Goal: Use online tool/utility: Utilize a website feature to perform a specific function

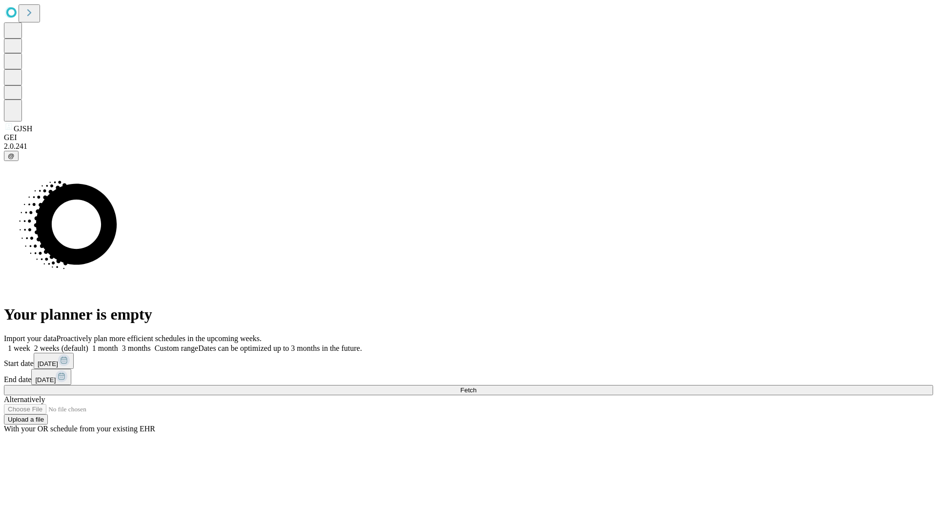
click at [476, 386] on span "Fetch" at bounding box center [468, 389] width 16 height 7
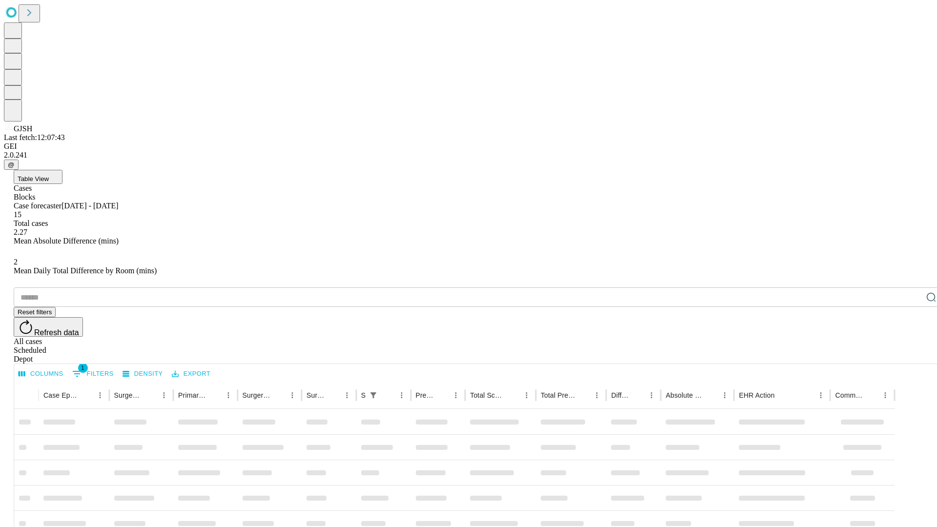
click at [49, 175] on span "Table View" at bounding box center [33, 178] width 31 height 7
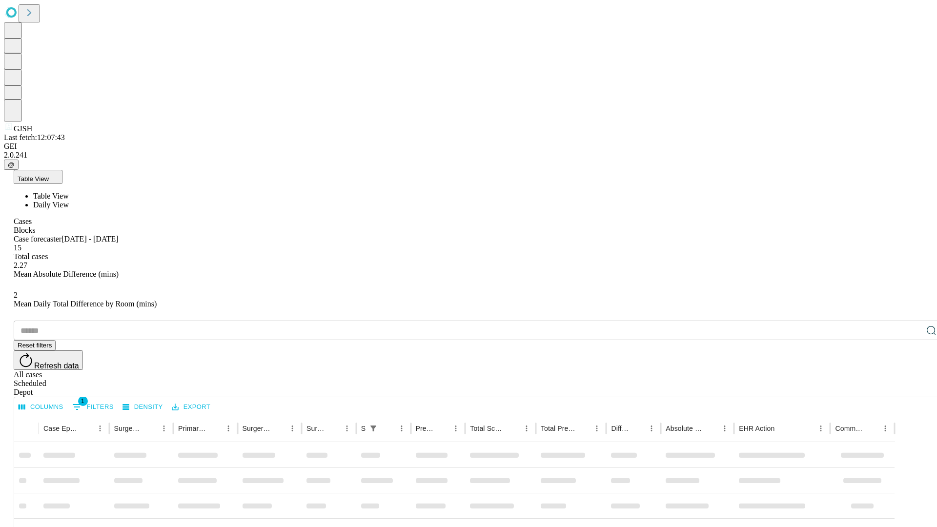
click at [69, 201] on span "Daily View" at bounding box center [51, 205] width 36 height 8
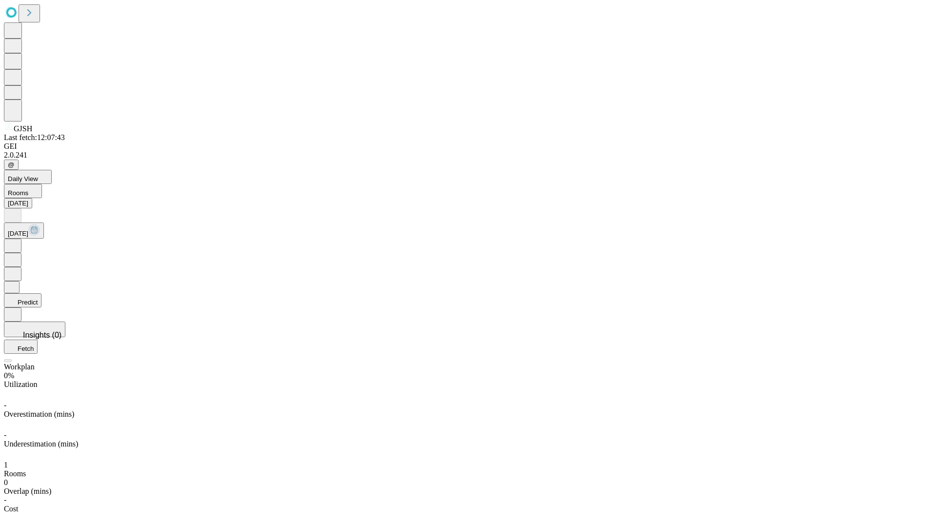
click at [41, 293] on button "Predict" at bounding box center [23, 300] width 38 height 14
